Goal: Transaction & Acquisition: Download file/media

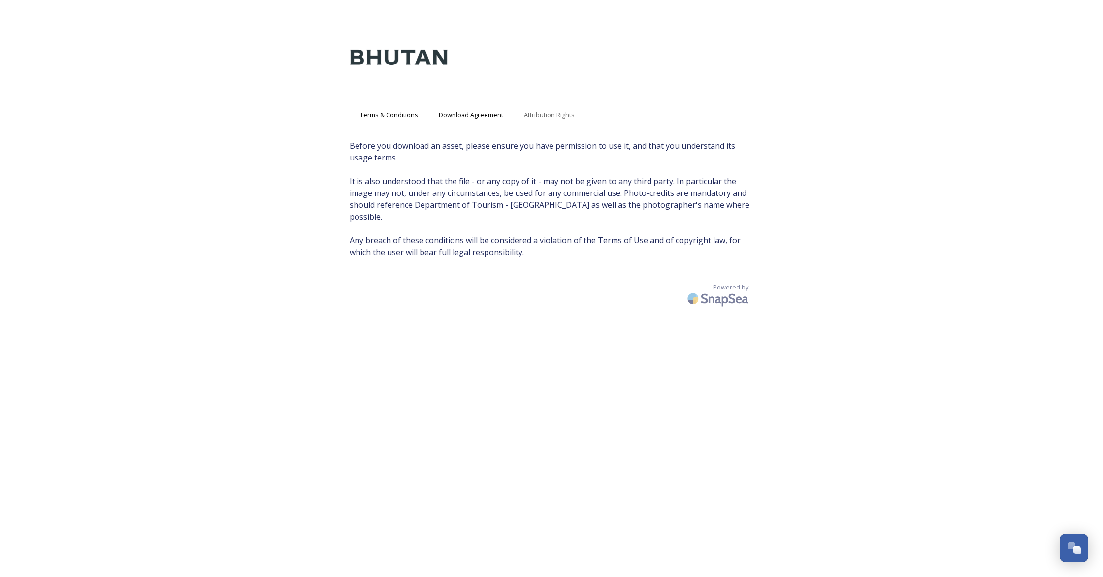
click at [389, 116] on span "Terms & Conditions" at bounding box center [389, 114] width 58 height 9
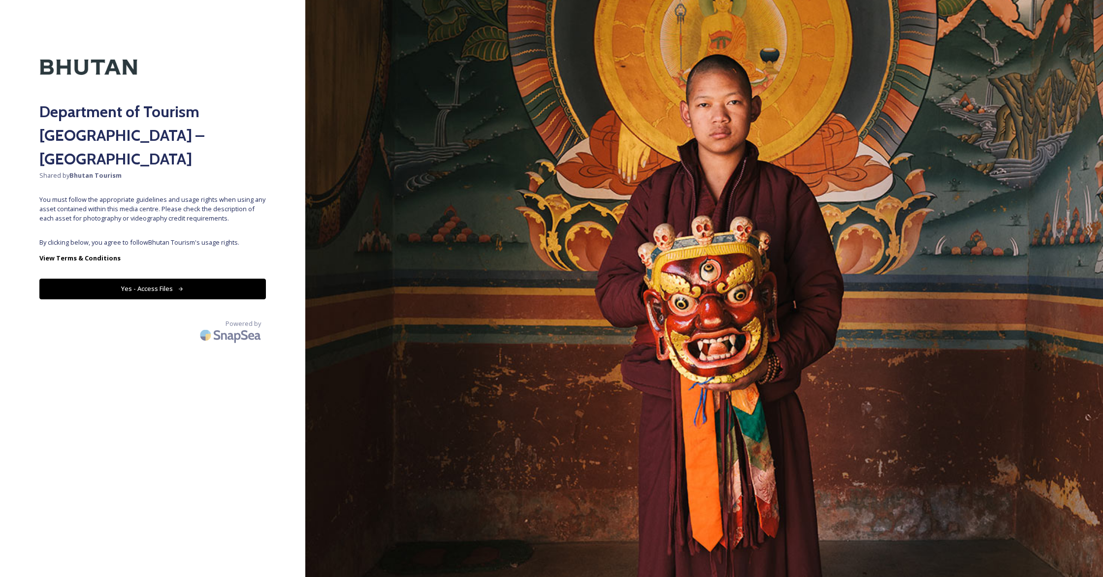
click at [152, 279] on button "Yes - Access Files" at bounding box center [152, 289] width 227 height 20
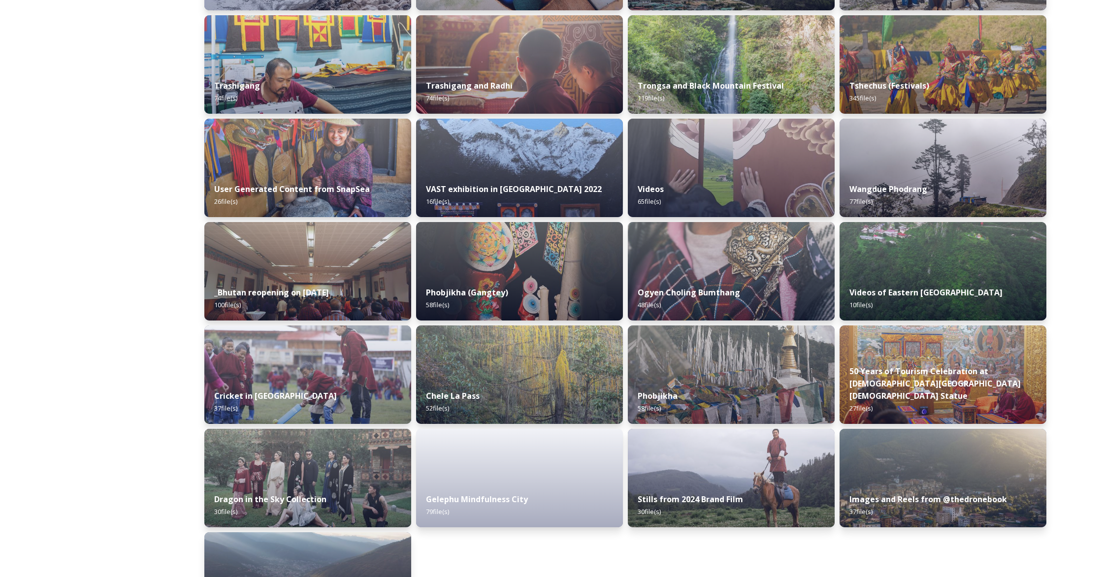
scroll to position [1033, 0]
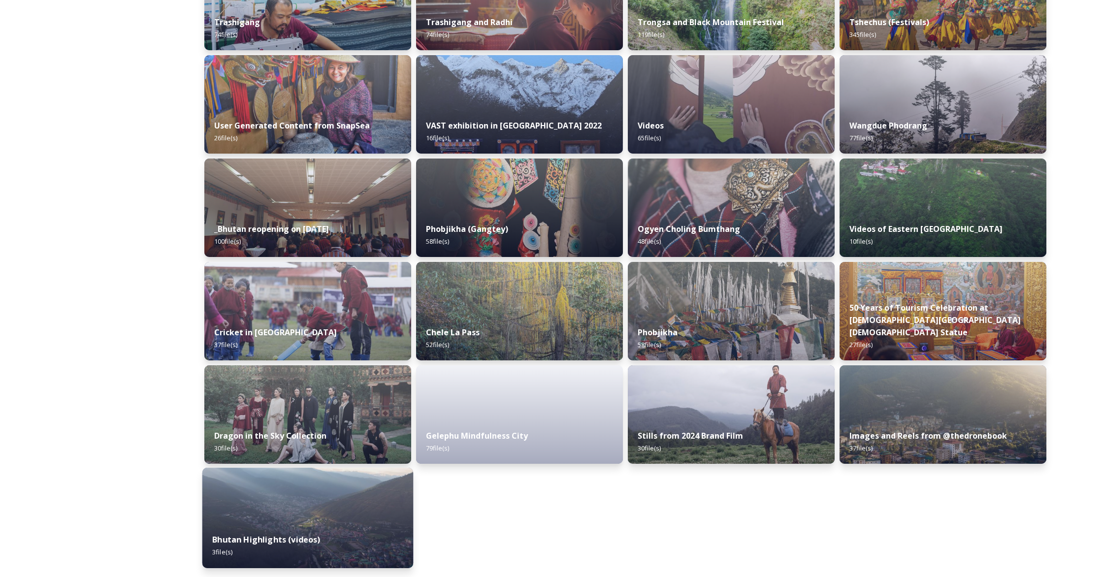
click at [303, 535] on strong "Bhutan Highlights (videos)" at bounding box center [266, 539] width 108 height 11
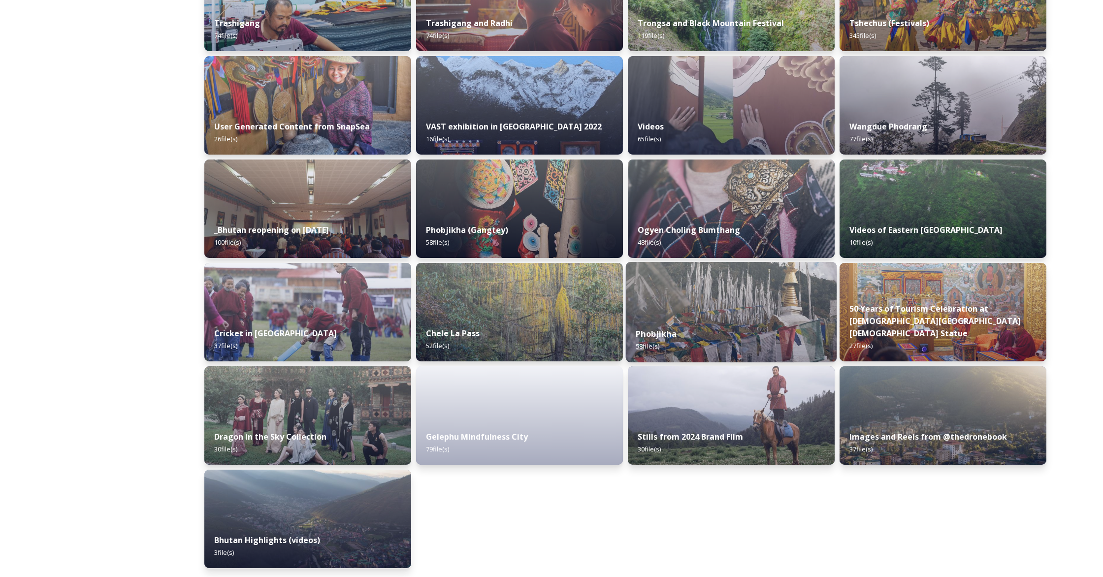
scroll to position [1033, 0]
